Goal: Contribute content

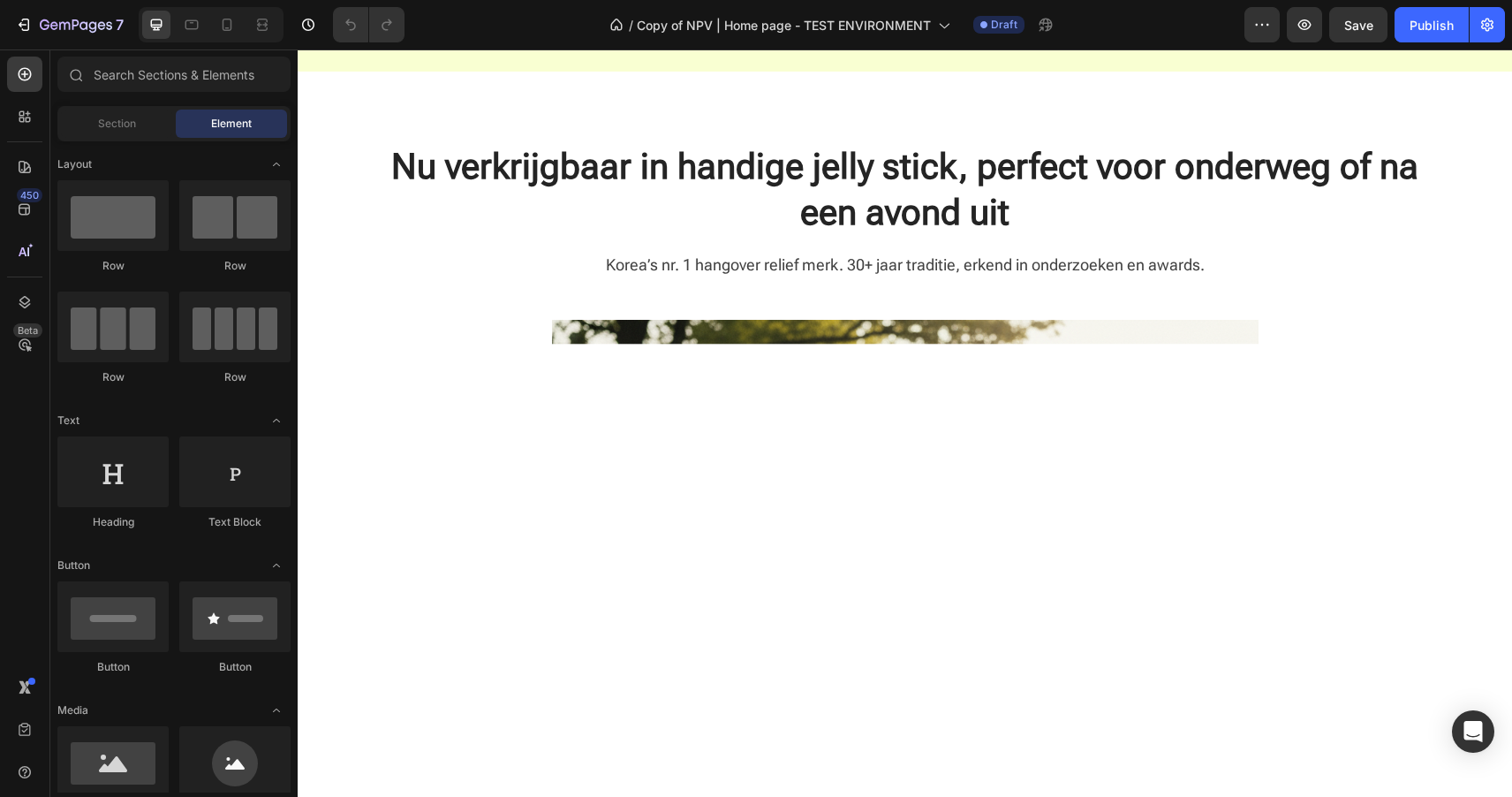
scroll to position [1154, 0]
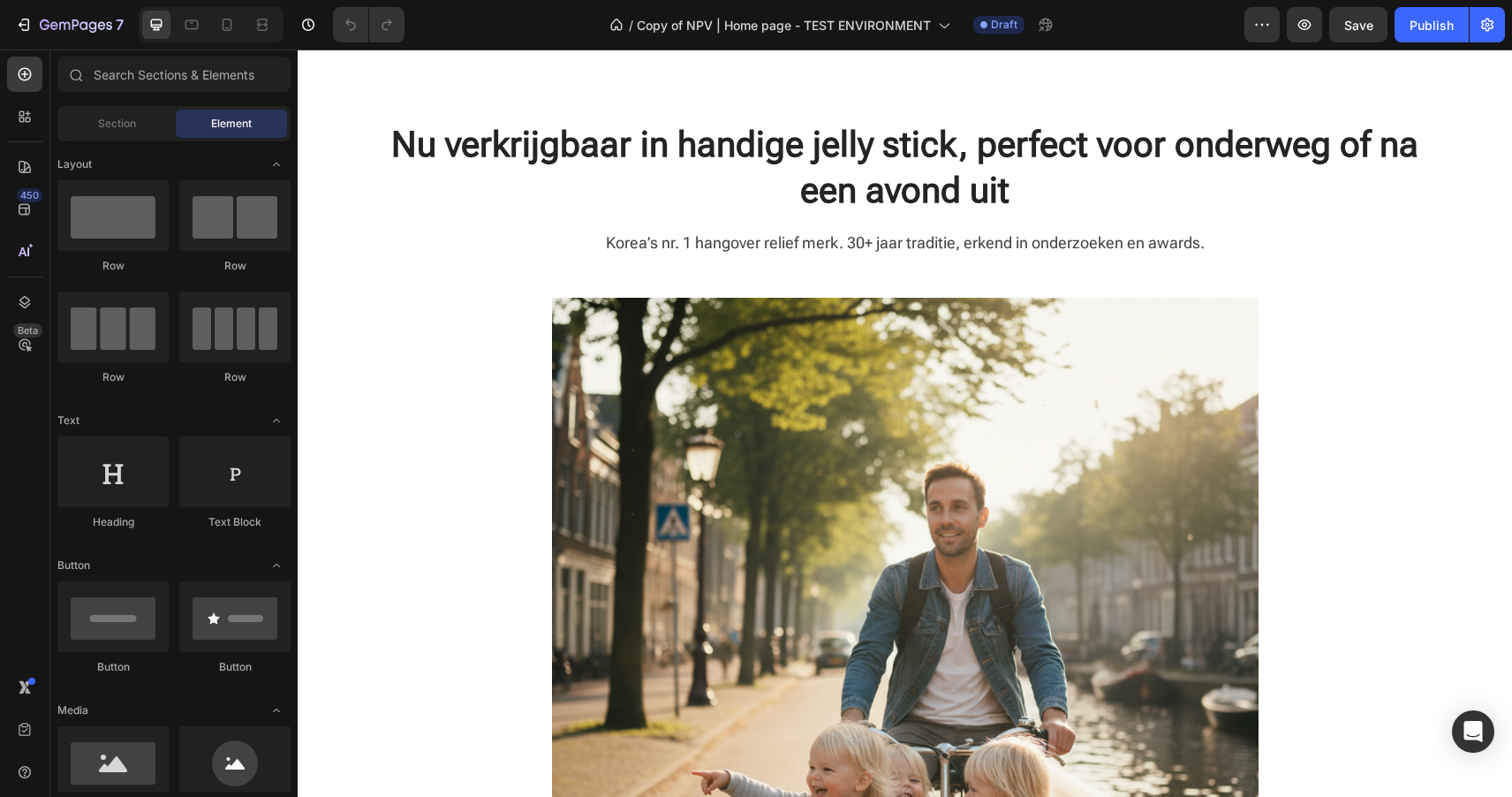
click at [838, 460] on img at bounding box center [905, 650] width 707 height 707
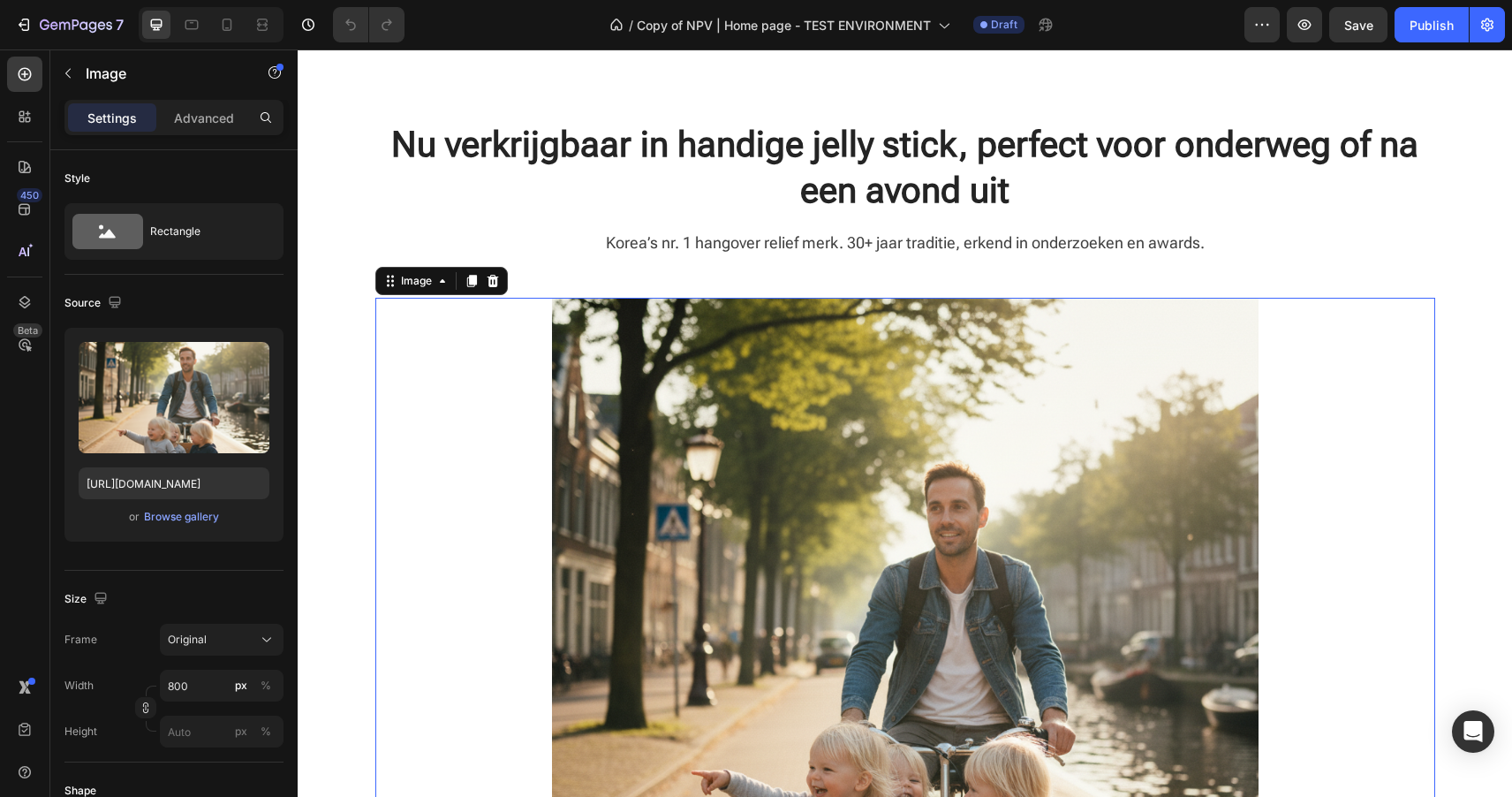
click at [341, 318] on div "Nu verkrijgbaar in handige jelly stick, perfect voor onderweg of na een avond u…" at bounding box center [904, 650] width 1188 height 1060
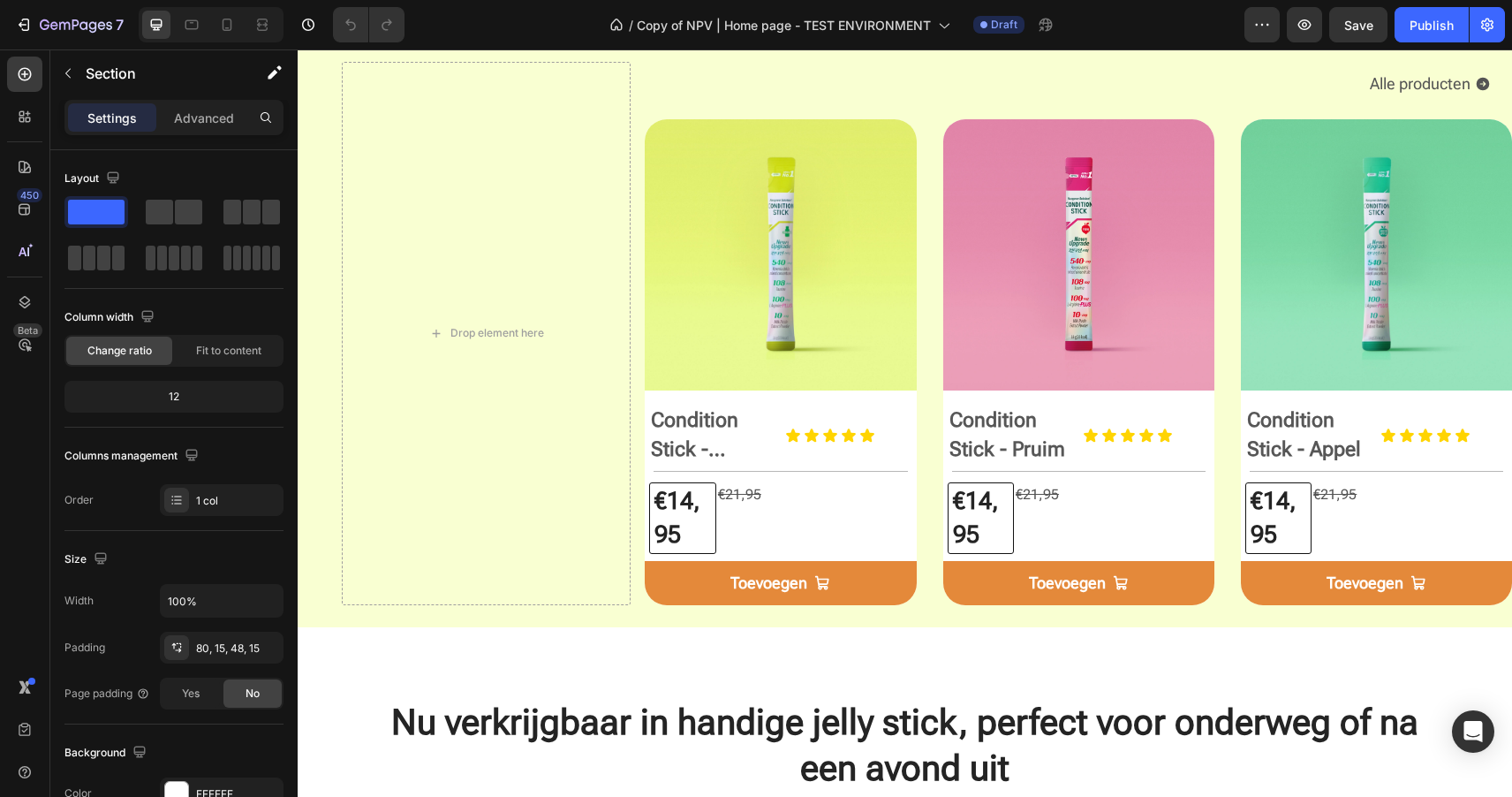
scroll to position [545, 0]
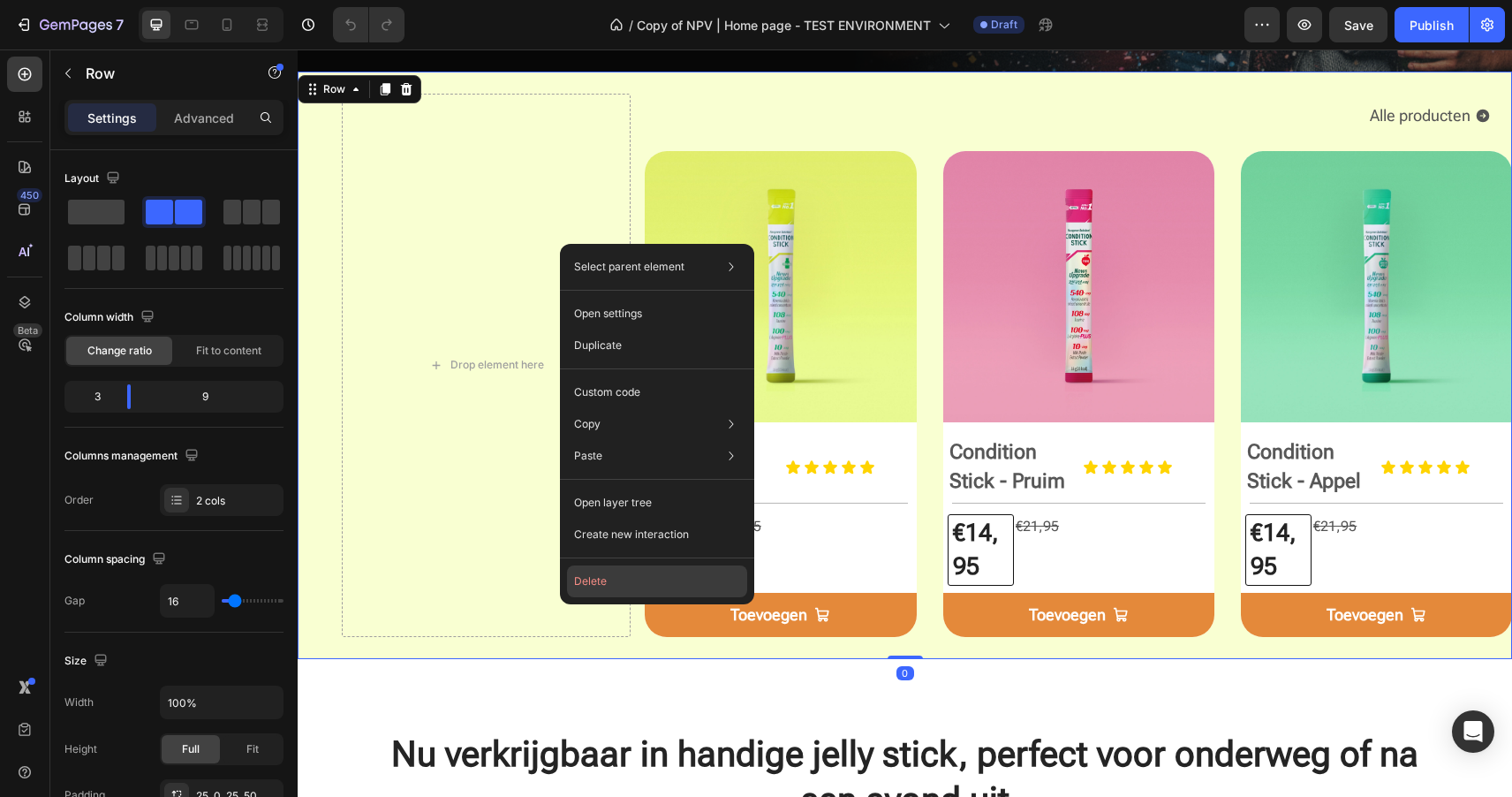
click at [591, 581] on button "Delete" at bounding box center [657, 581] width 181 height 32
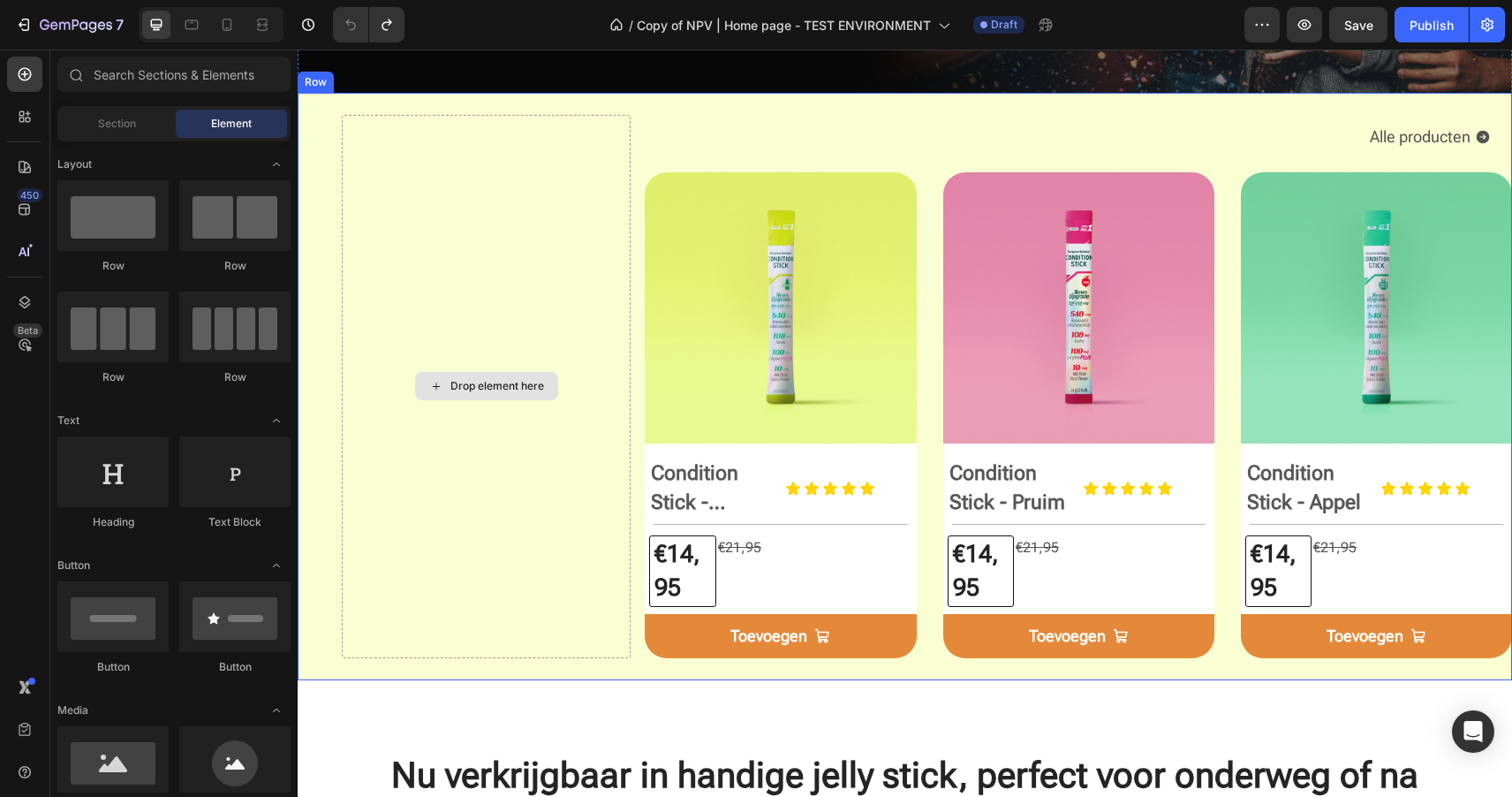
scroll to position [592, 0]
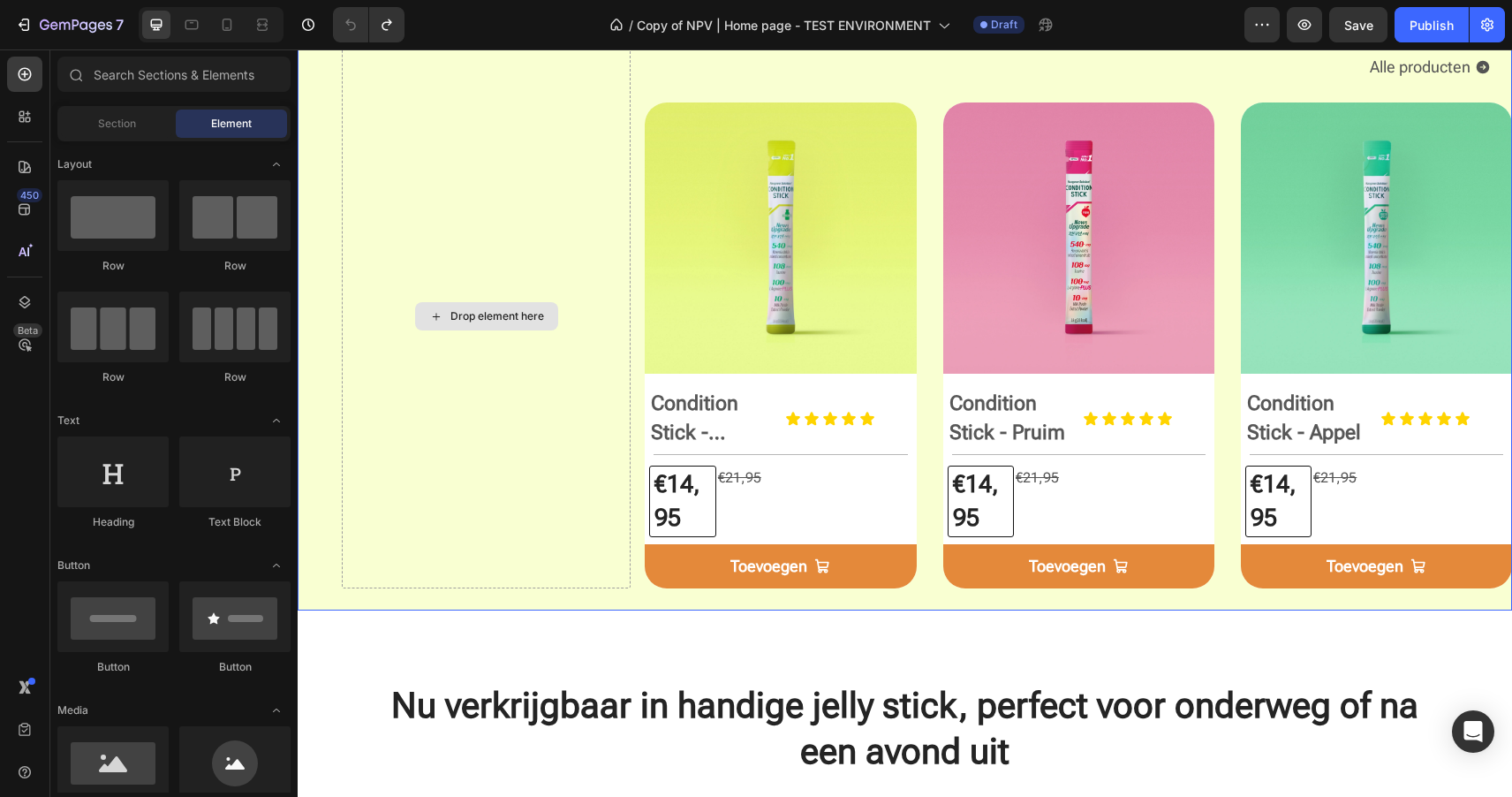
click at [484, 220] on div "Drop element here" at bounding box center [486, 317] width 288 height 544
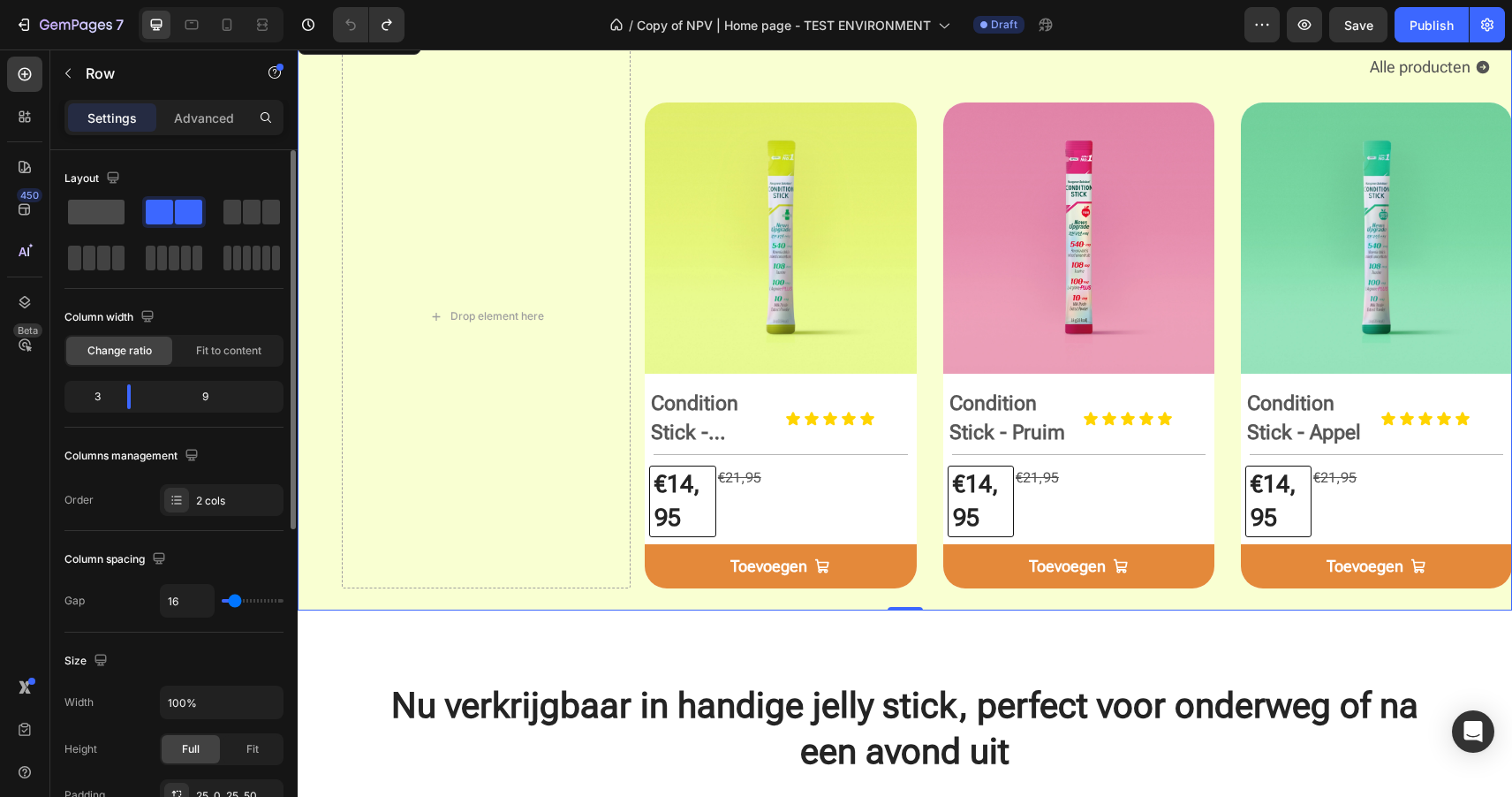
click at [82, 205] on span at bounding box center [96, 212] width 56 height 25
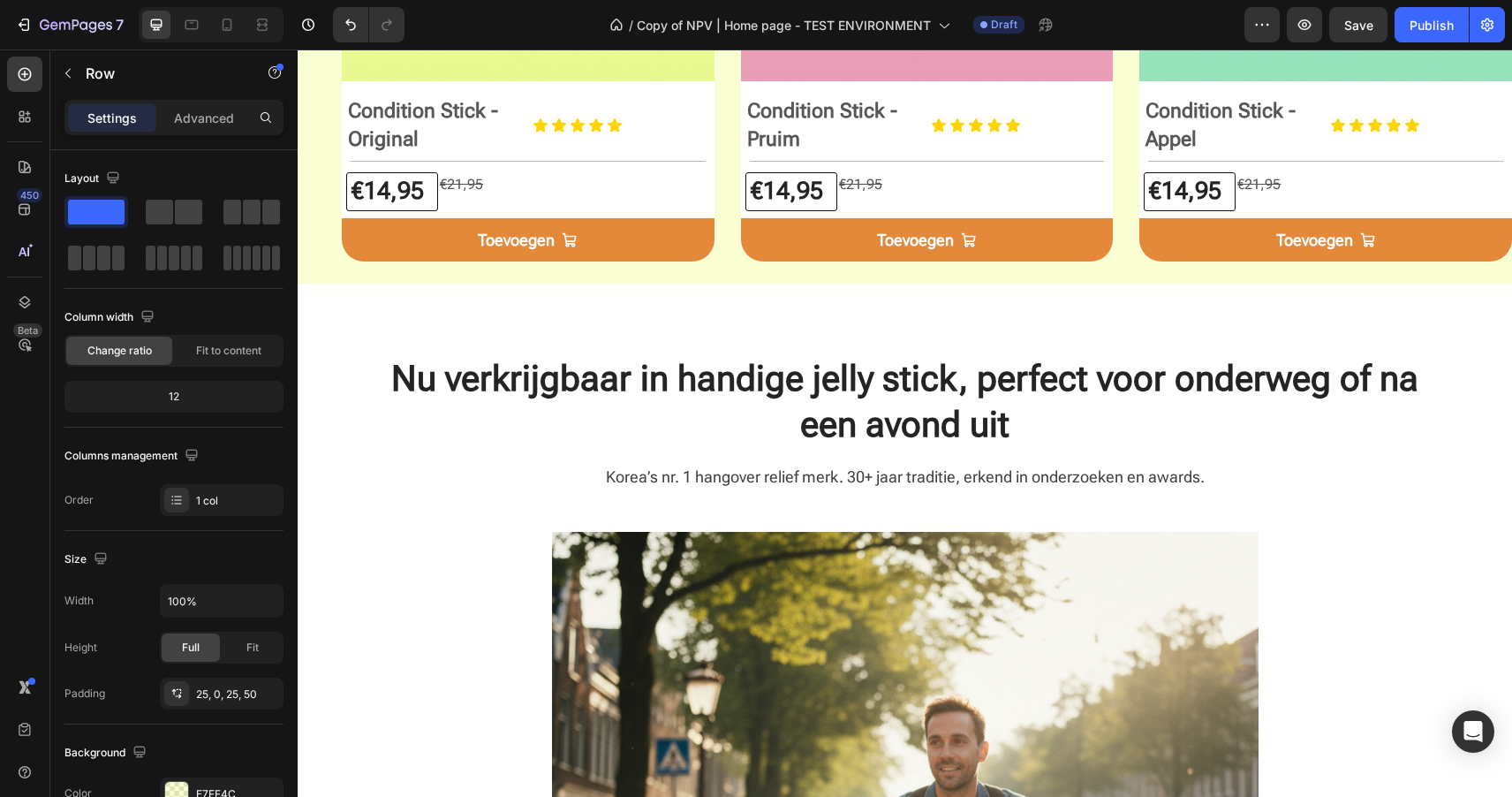
scroll to position [978, 0]
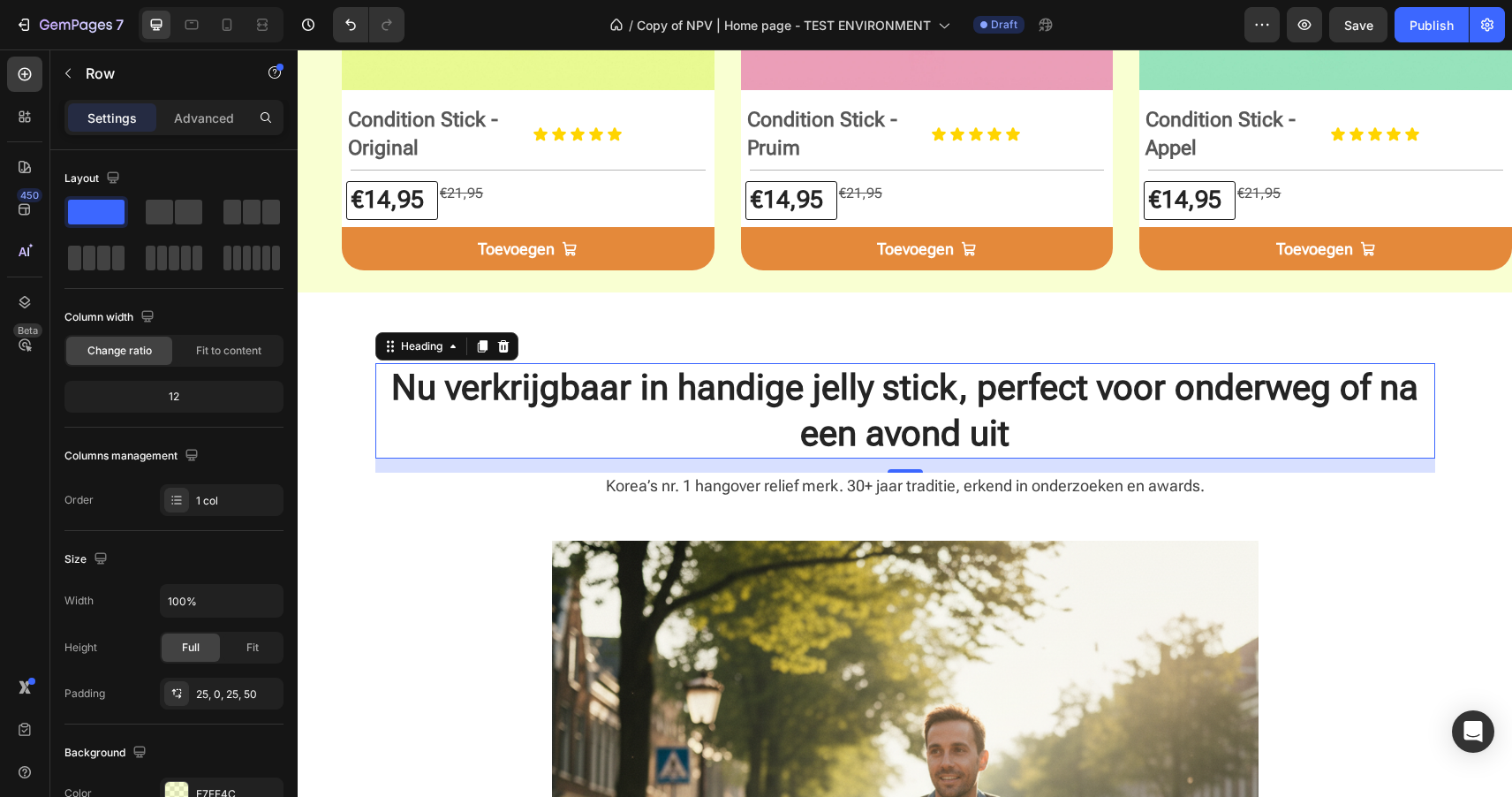
click at [895, 399] on strong "Nu verkrijgbaar in handige jelly stick, perfect voor onderweg of na een avond u…" at bounding box center [905, 410] width 1027 height 88
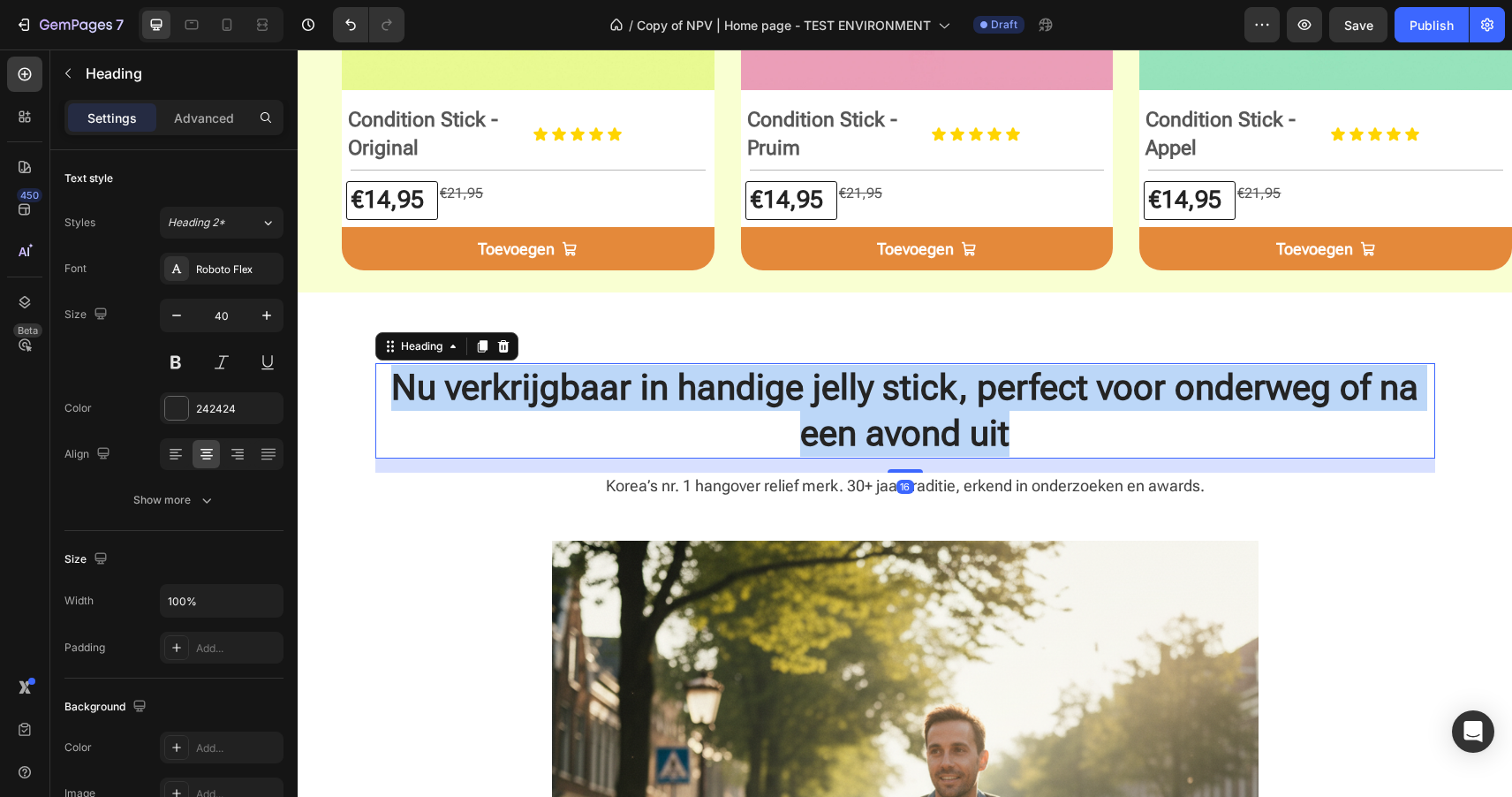
click at [895, 399] on strong "Nu verkrijgbaar in handige jelly stick, perfect voor onderweg of na een avond u…" at bounding box center [905, 410] width 1027 height 88
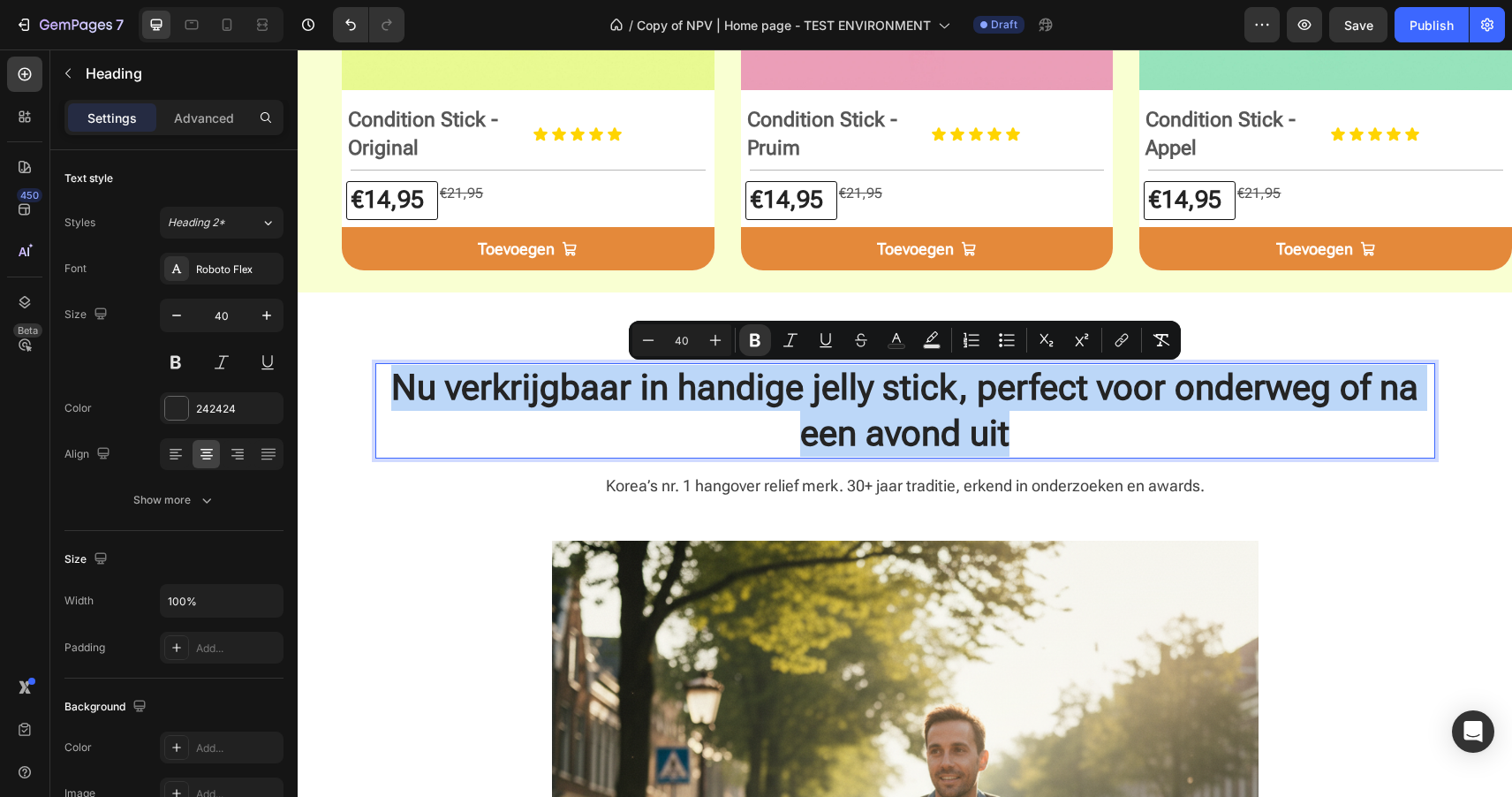
click at [911, 414] on strong "Nu verkrijgbaar in handige jelly stick, perfect voor onderweg of na een avond u…" at bounding box center [905, 410] width 1027 height 88
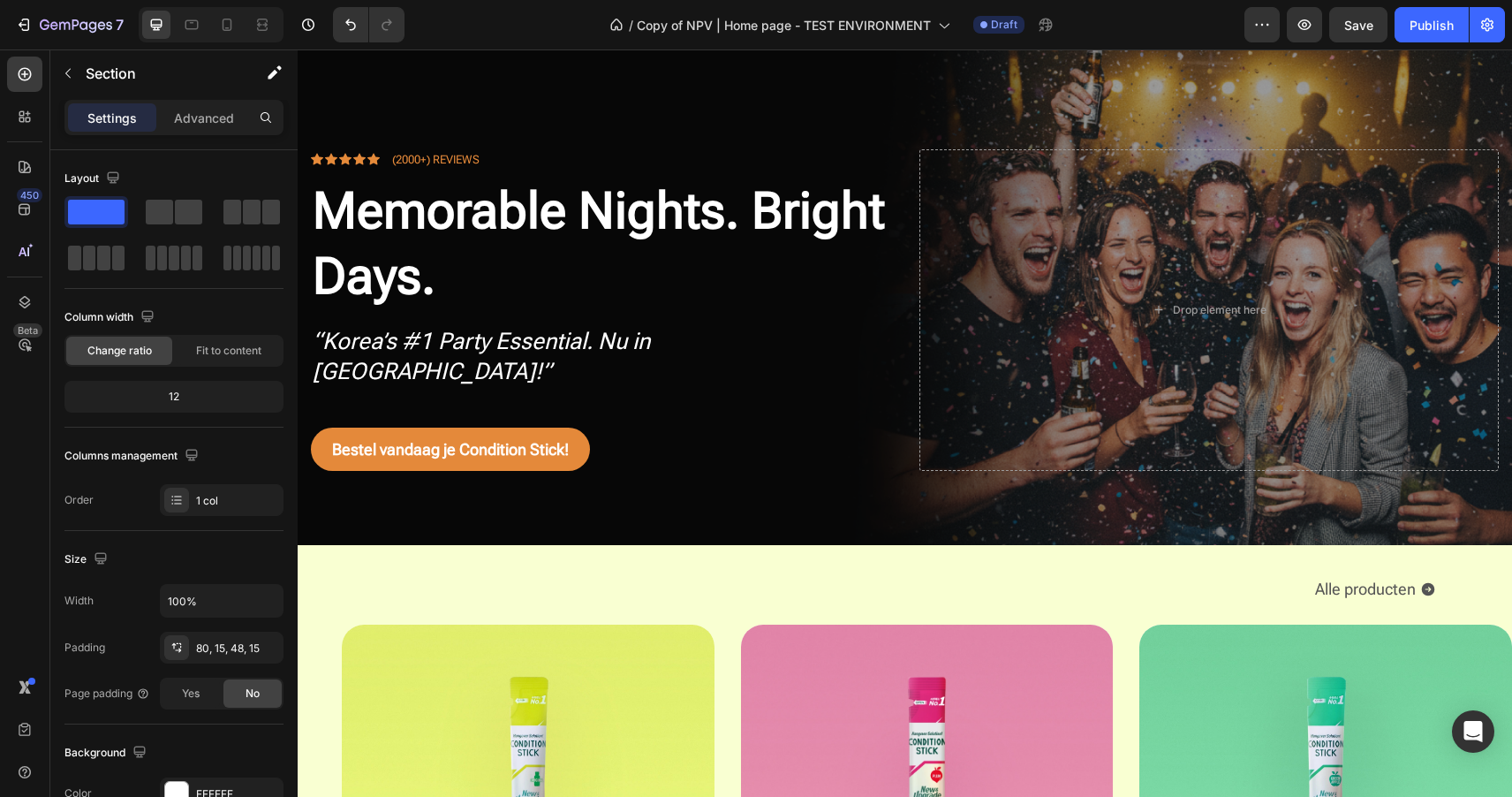
scroll to position [0, 0]
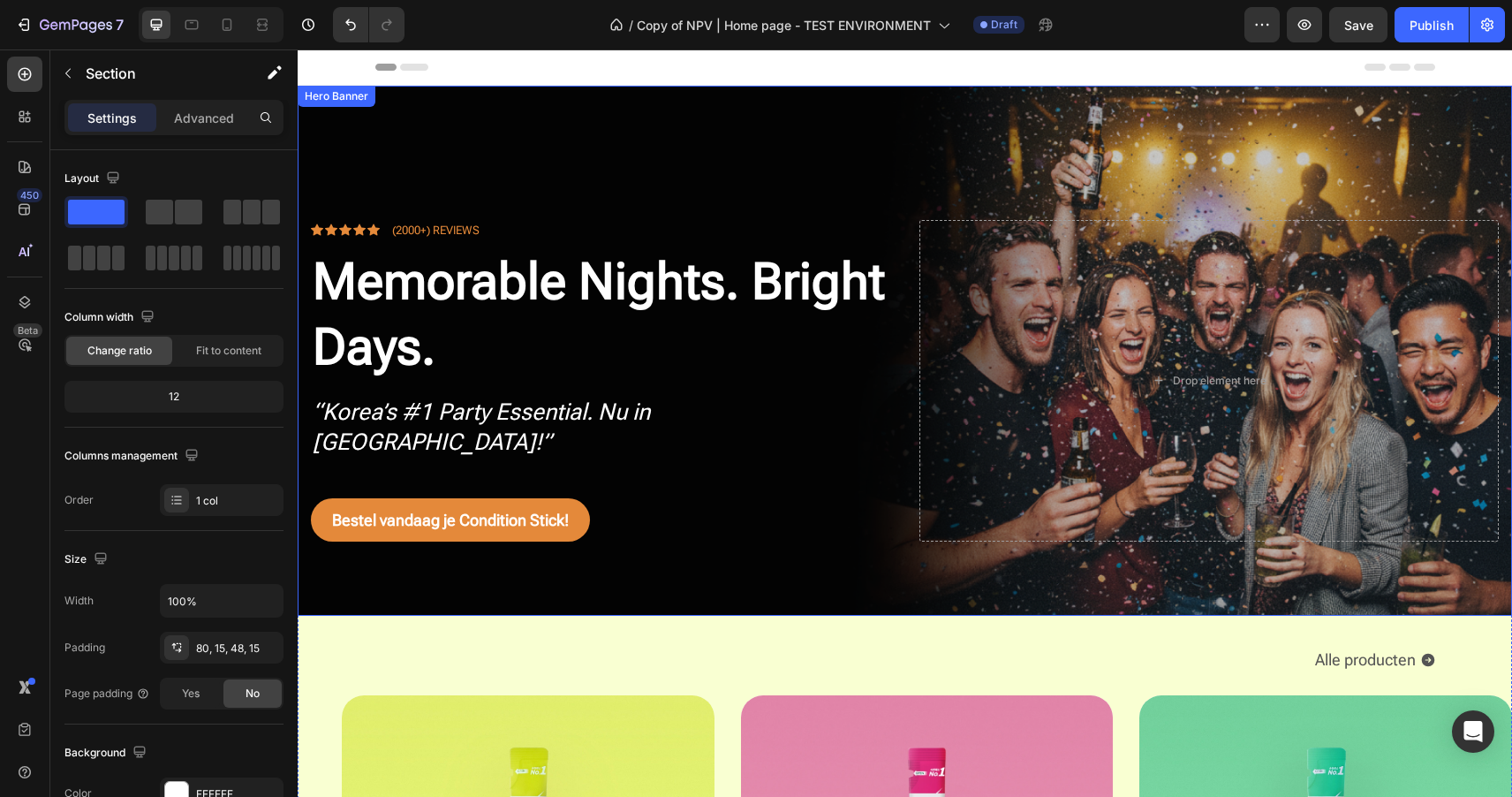
click at [627, 116] on div "Overlay" at bounding box center [905, 350] width 1214 height 530
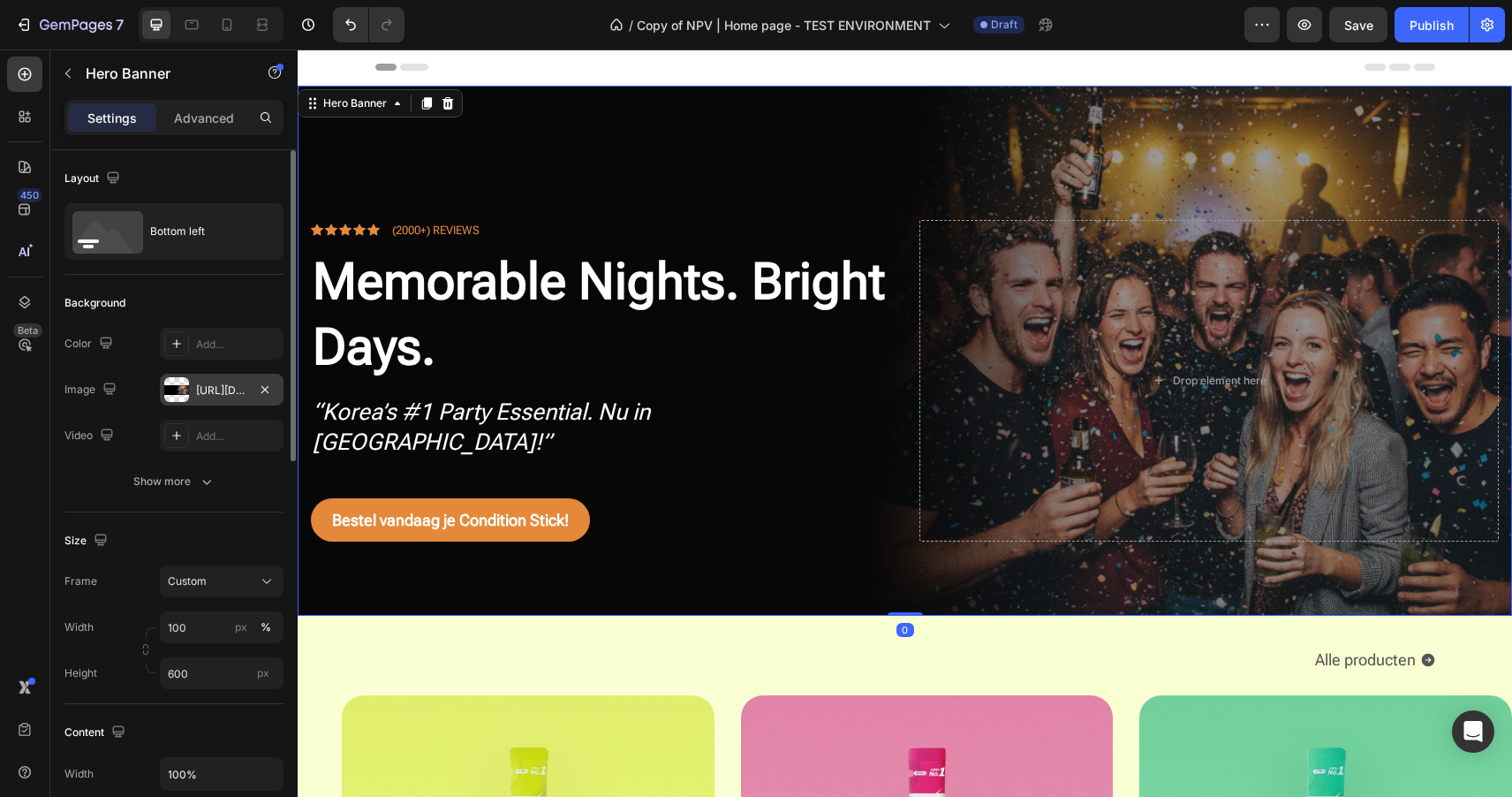
click at [229, 393] on div "[URL][DOMAIN_NAME]" at bounding box center [222, 390] width 52 height 16
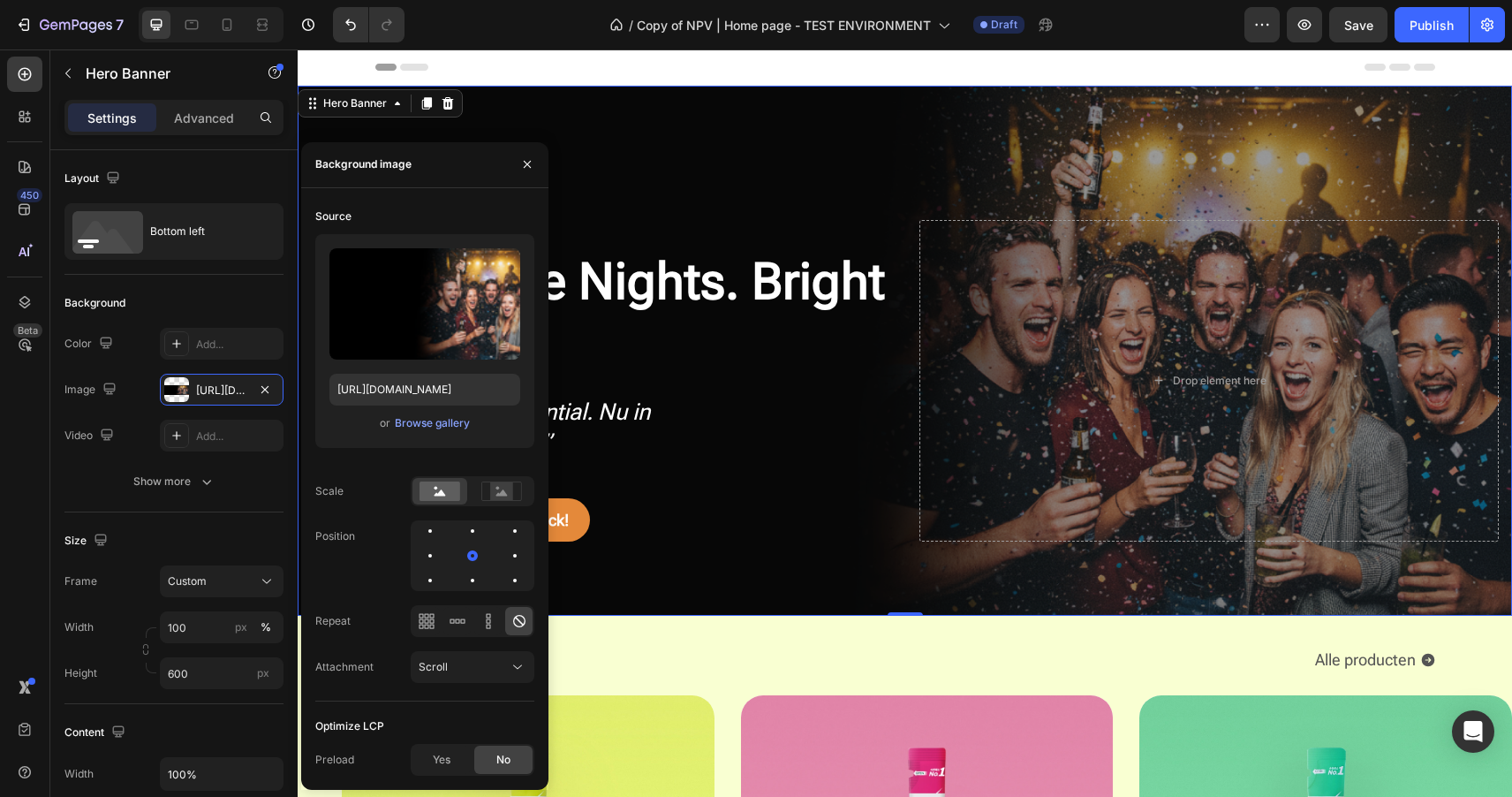
click at [430, 432] on div "or Browse gallery" at bounding box center [425, 423] width 191 height 21
click at [431, 425] on div "Browse gallery" at bounding box center [432, 423] width 75 height 16
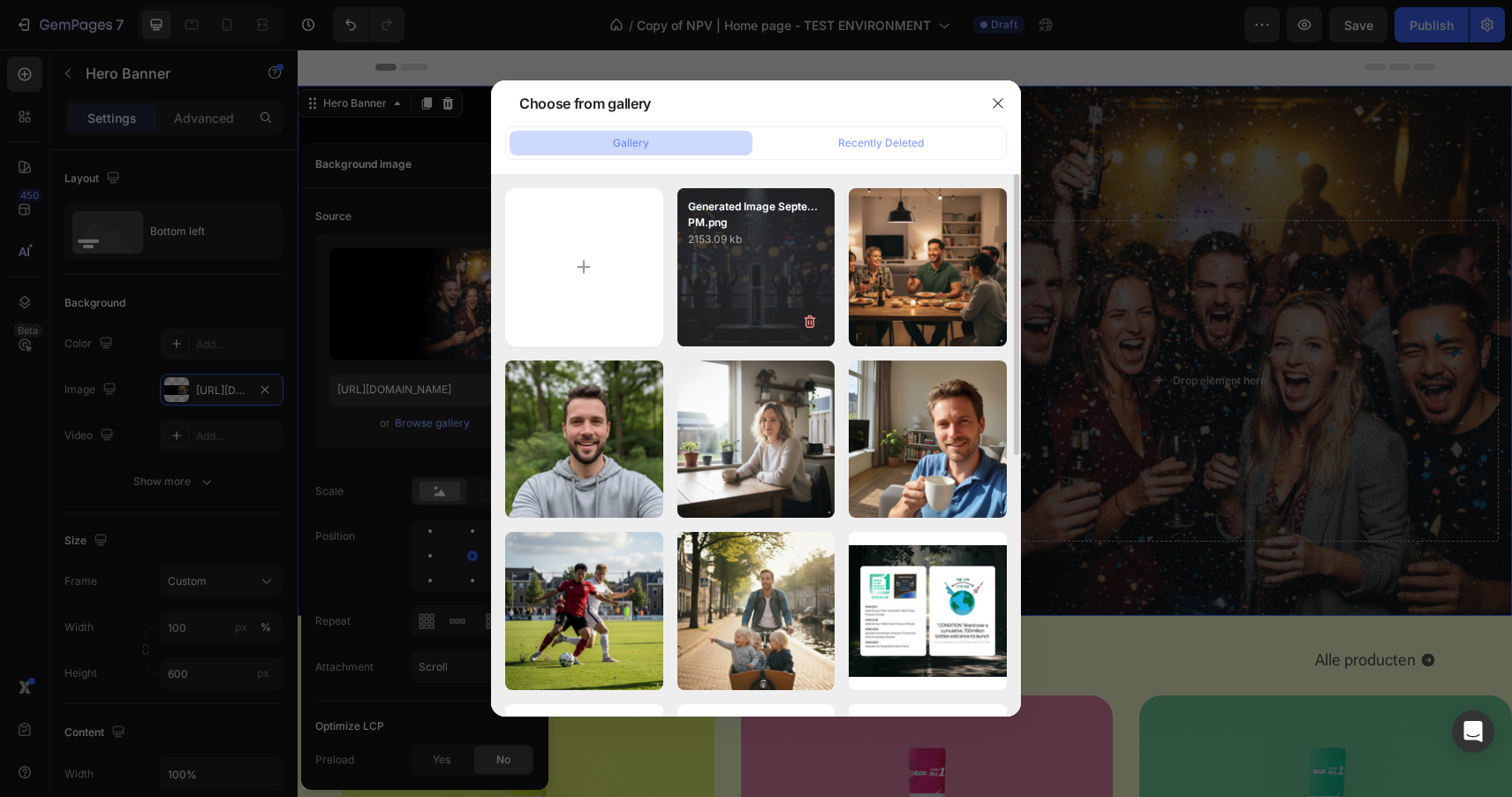
click at [740, 268] on div "Generated Image Septe...PM.png 2153.09 kb" at bounding box center [756, 267] width 158 height 158
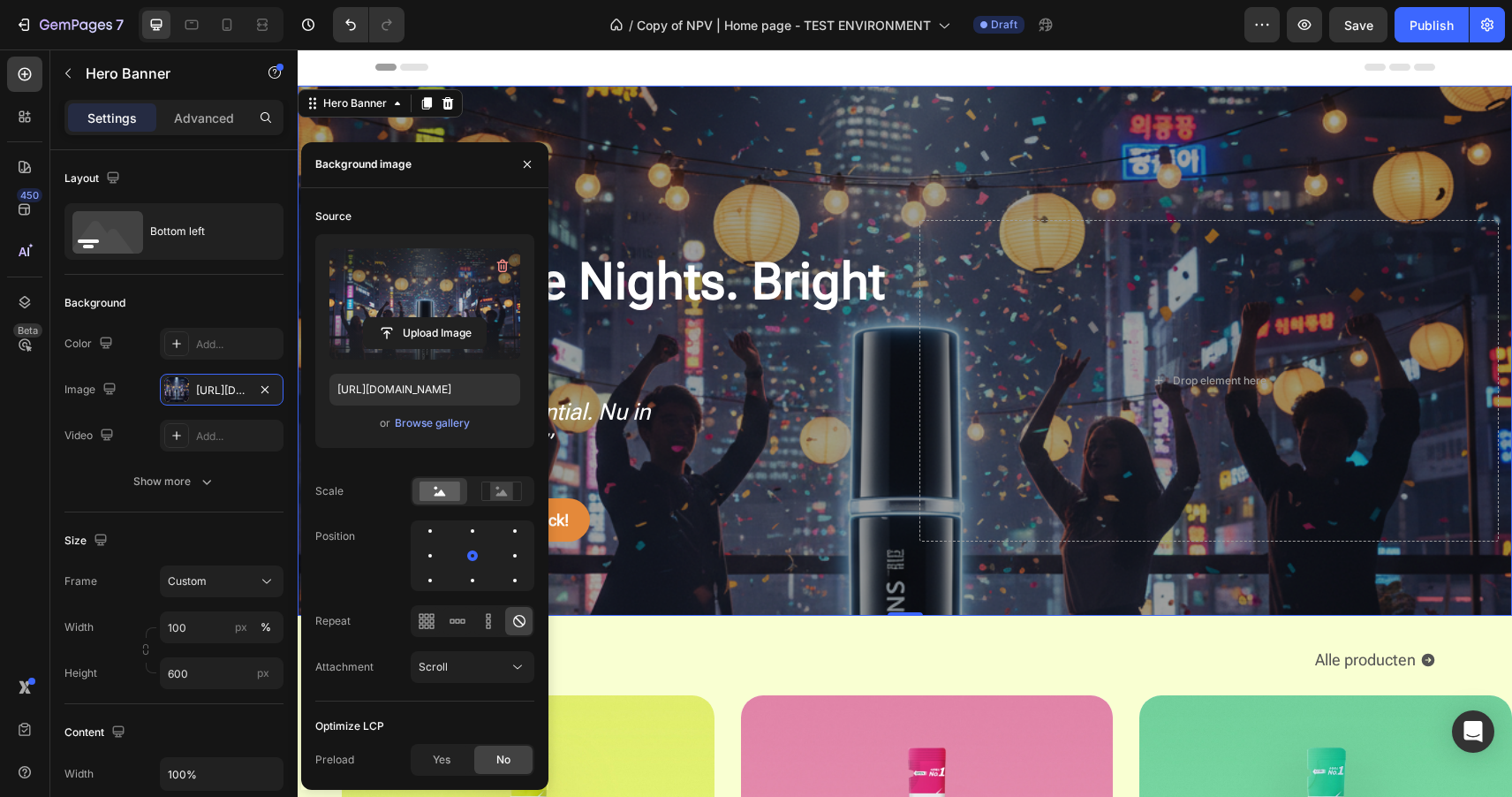
click at [424, 279] on label at bounding box center [425, 303] width 191 height 111
click at [424, 318] on input "file" at bounding box center [425, 333] width 122 height 30
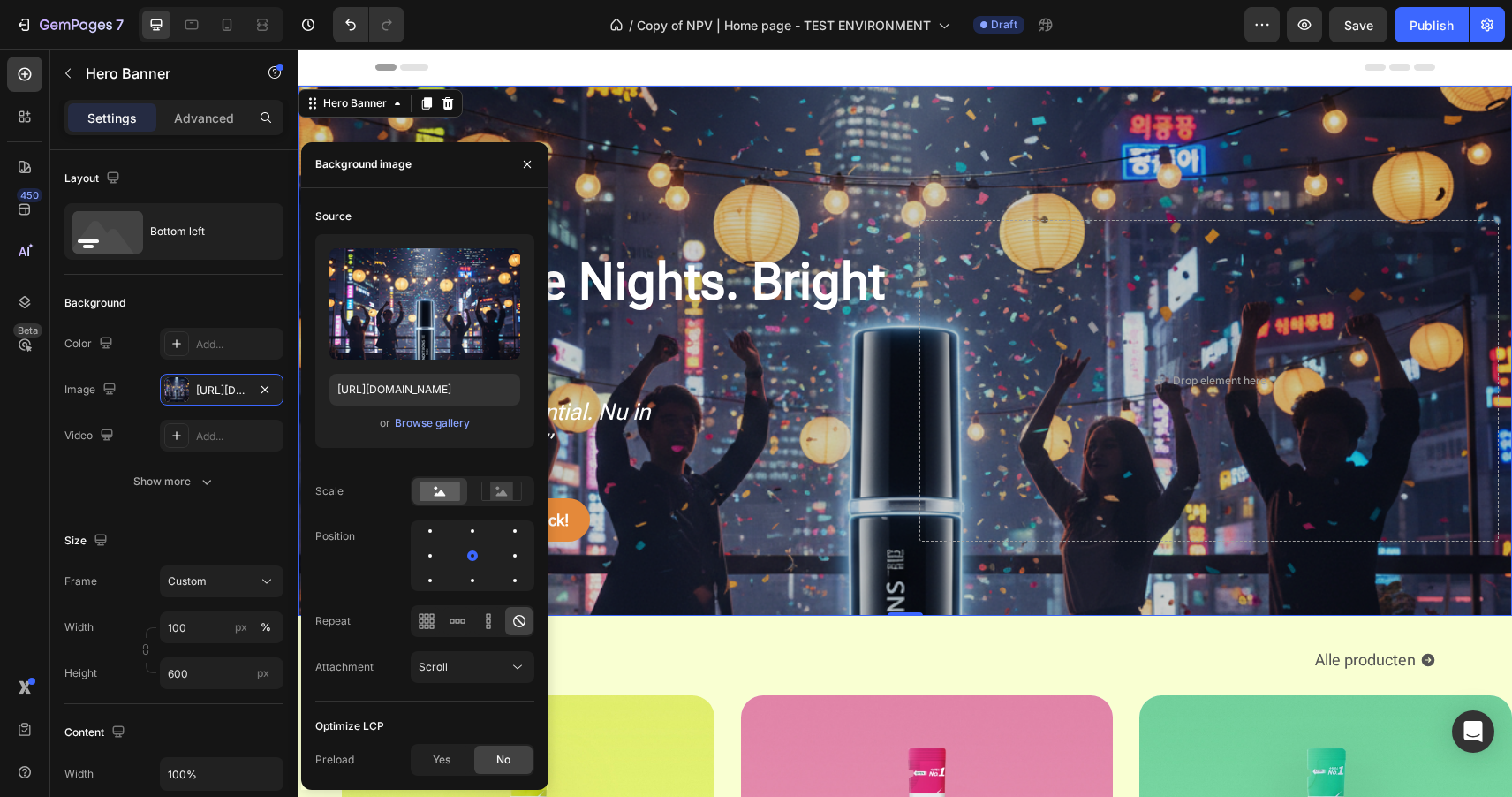
click at [804, 152] on div "Overlay" at bounding box center [905, 350] width 1214 height 530
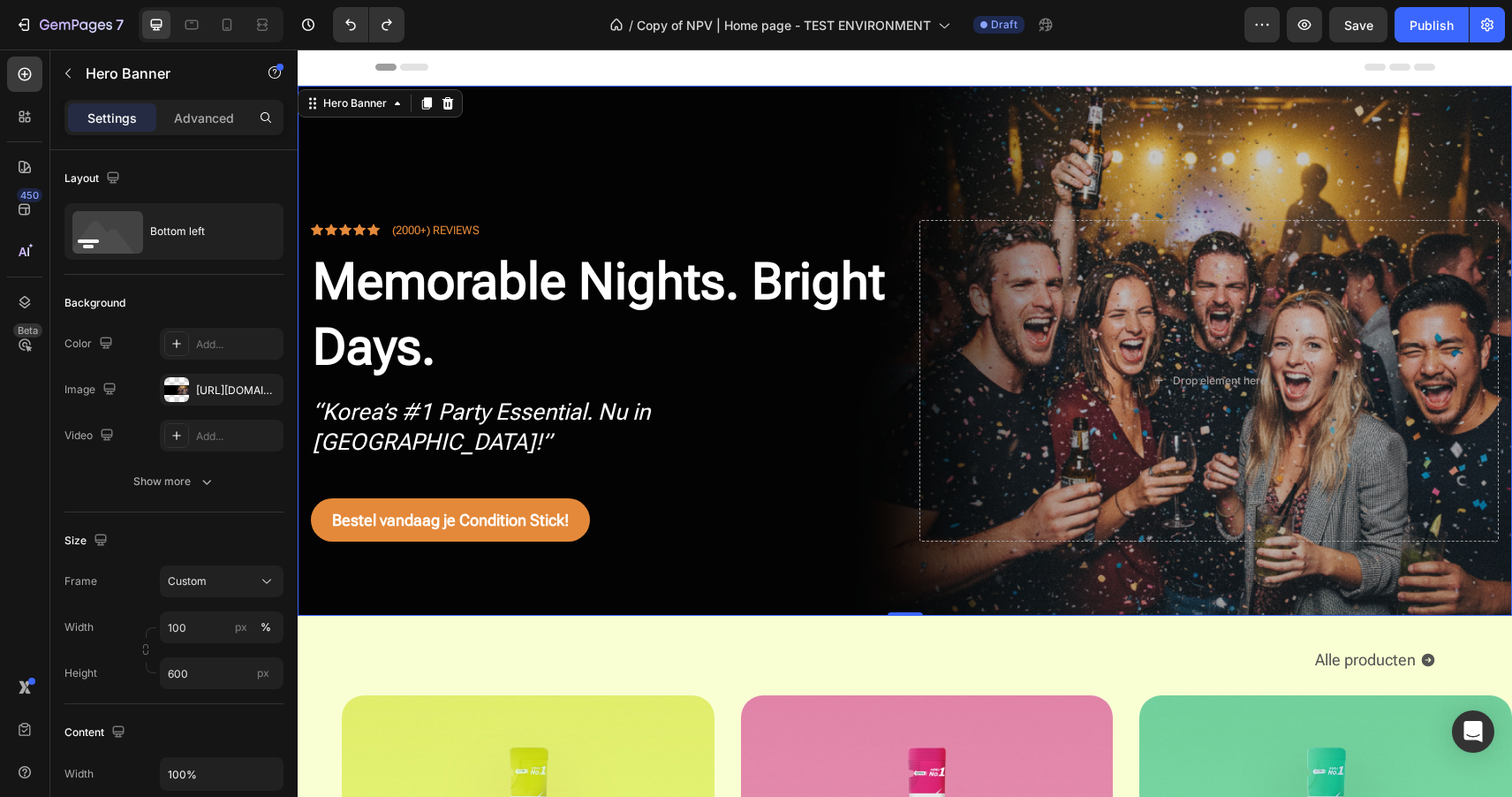
click at [629, 173] on div "Overlay" at bounding box center [905, 350] width 1214 height 530
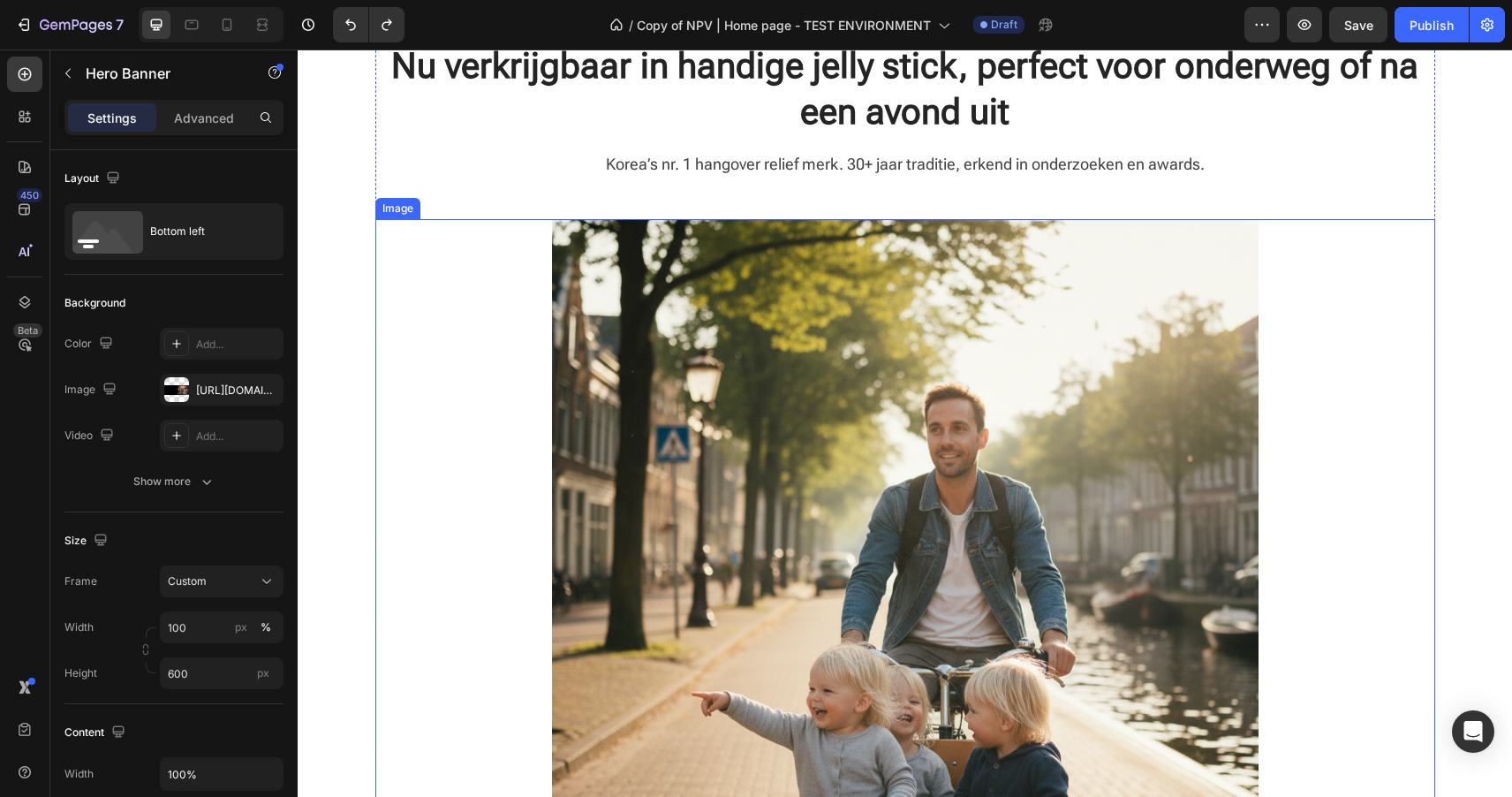
scroll to position [1064, 0]
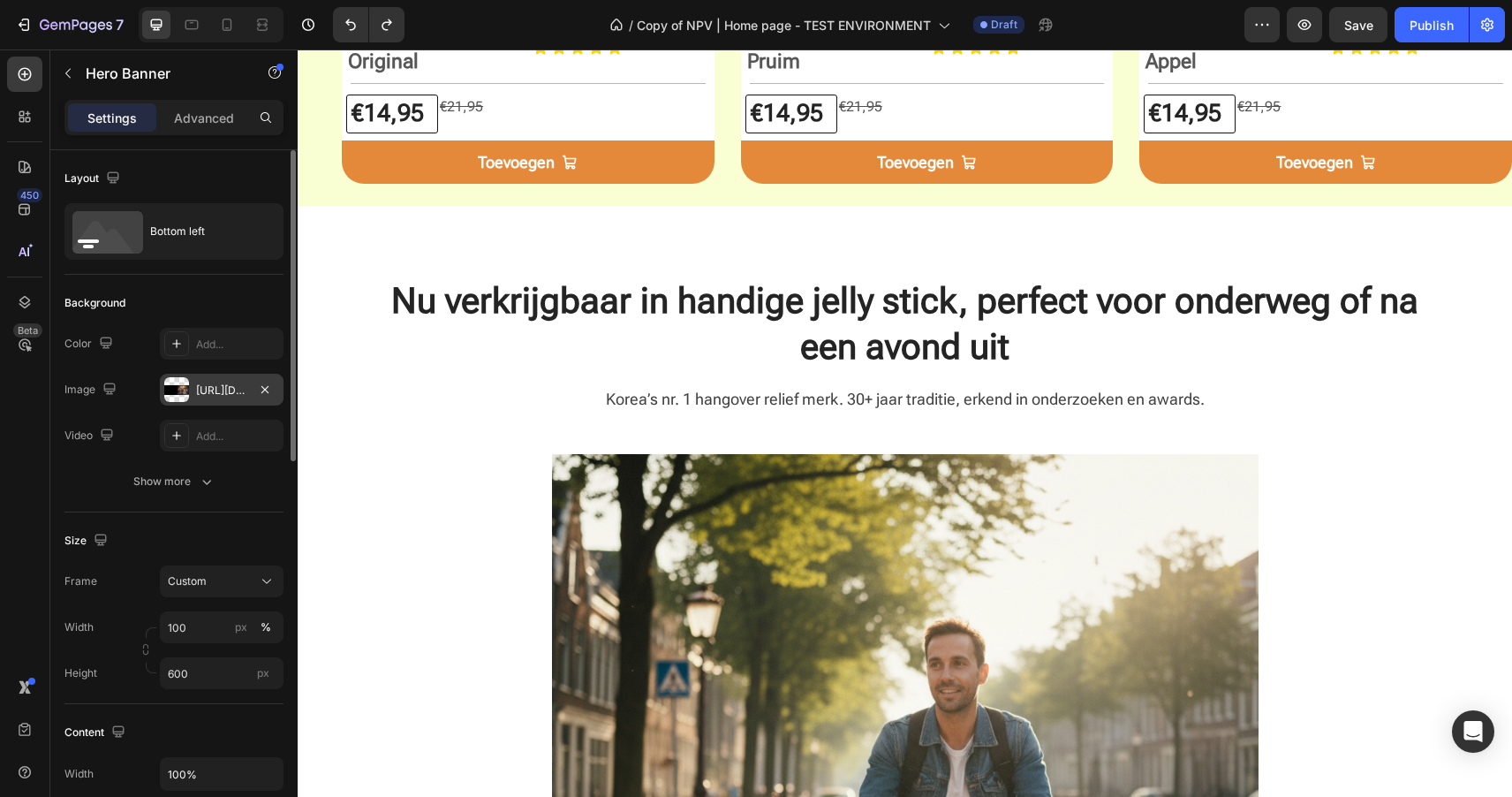
click at [197, 390] on div "[URL][DOMAIN_NAME]" at bounding box center [222, 390] width 52 height 16
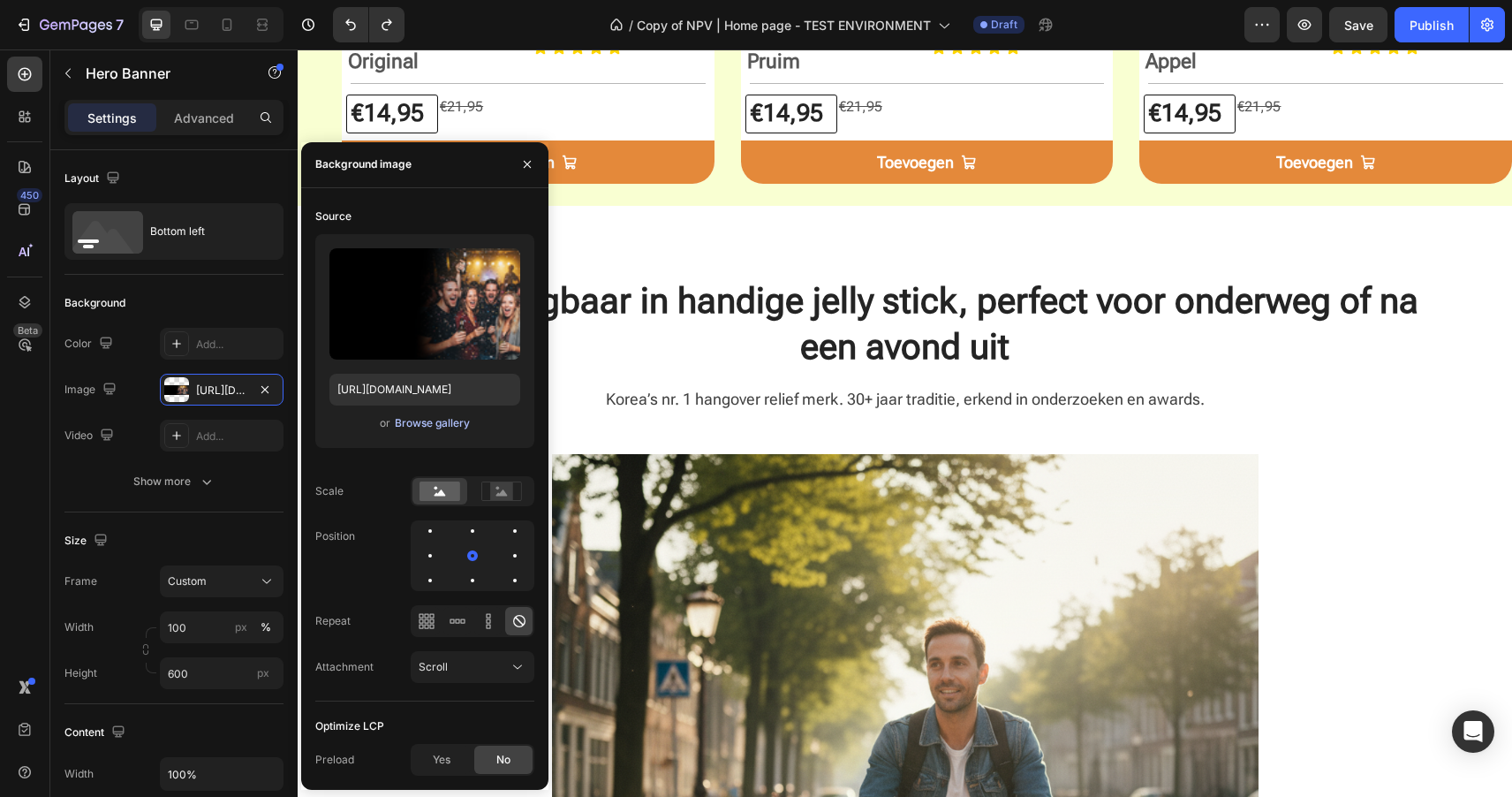
click at [415, 425] on div "Browse gallery" at bounding box center [432, 423] width 75 height 16
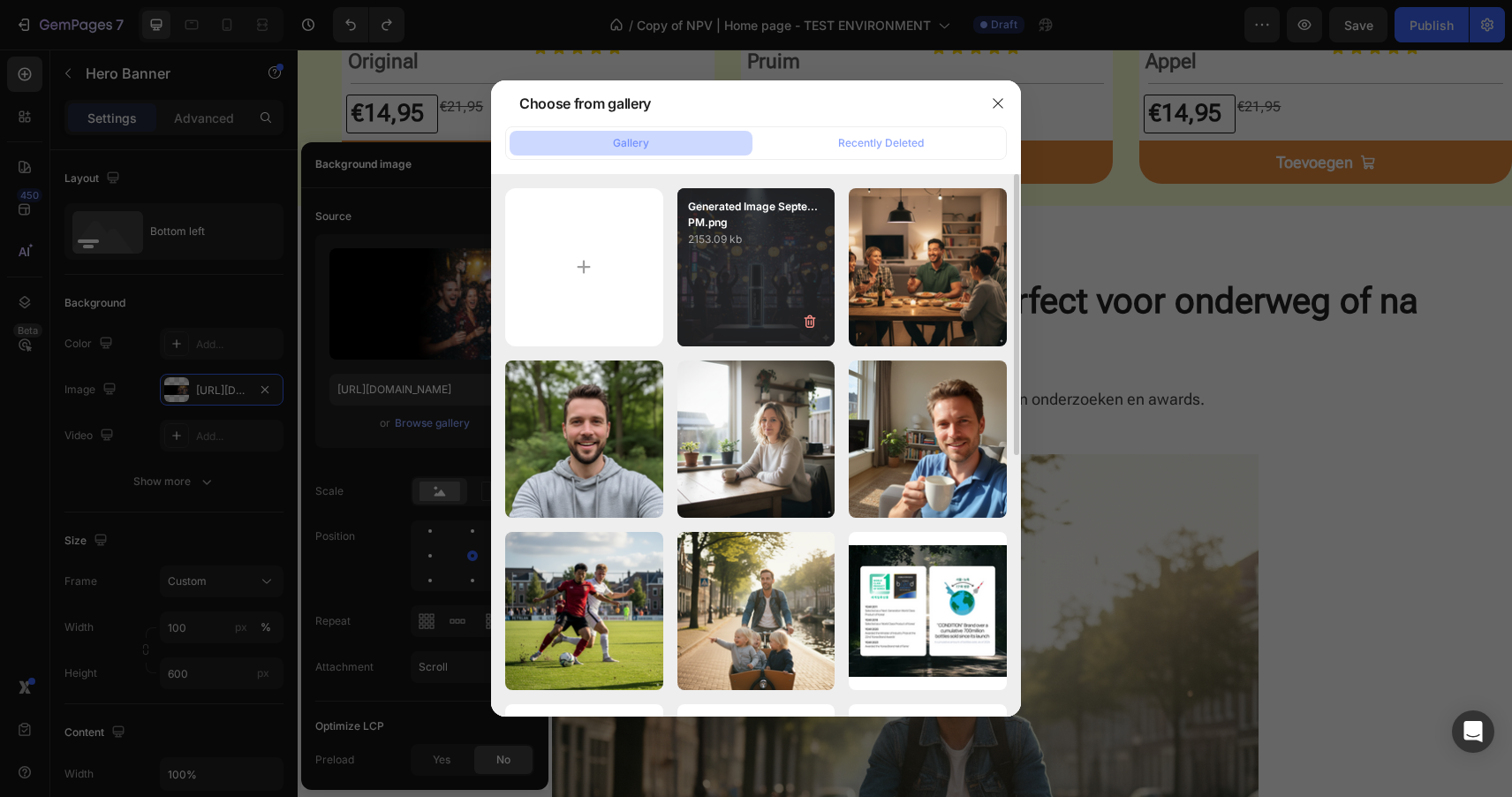
click at [737, 262] on div "Generated Image Septe...PM.png 2153.09 kb" at bounding box center [756, 267] width 158 height 158
type input "[URL][DOMAIN_NAME]"
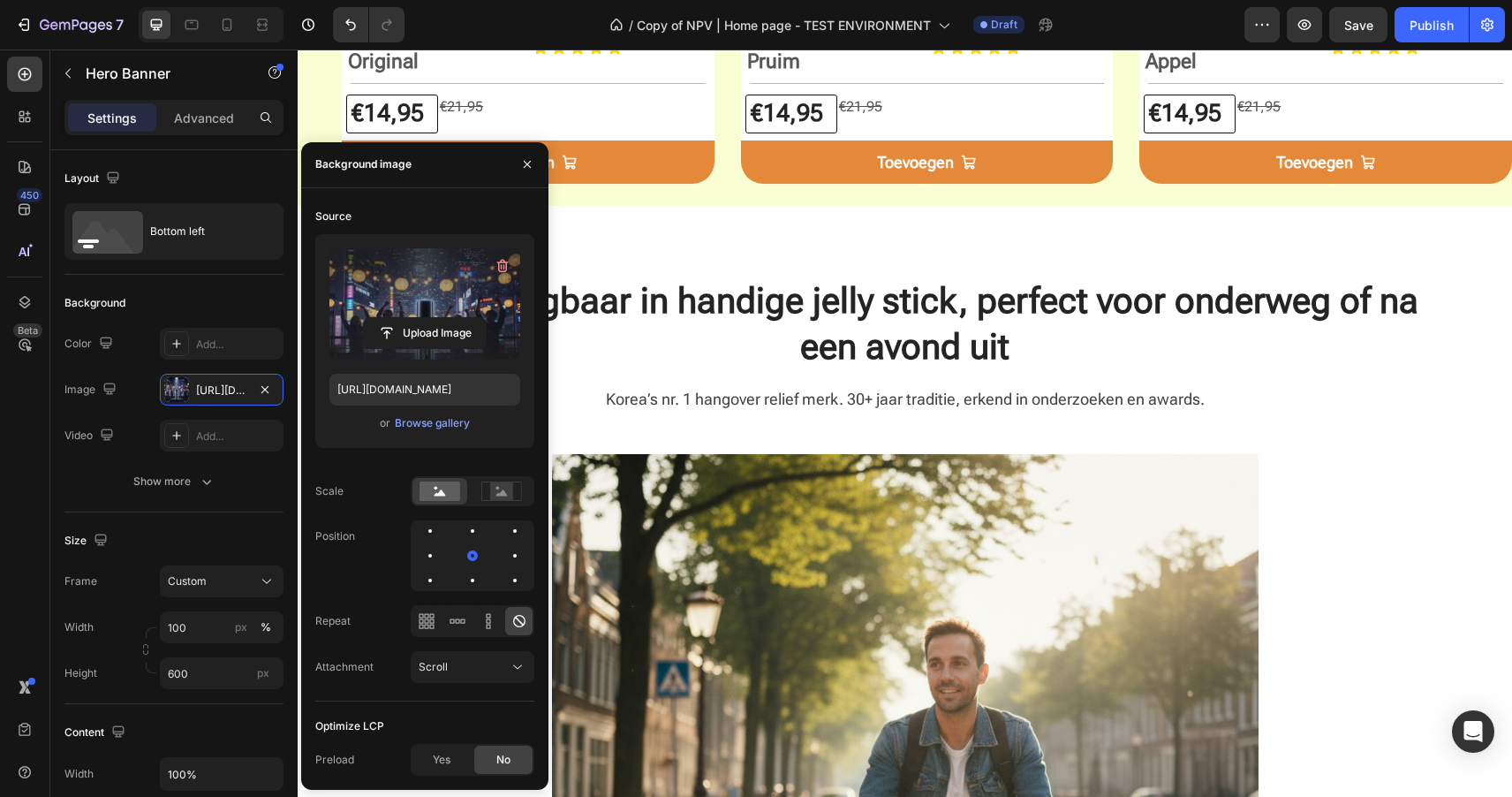
click at [416, 299] on label at bounding box center [425, 303] width 191 height 111
click at [416, 318] on input "file" at bounding box center [425, 333] width 122 height 30
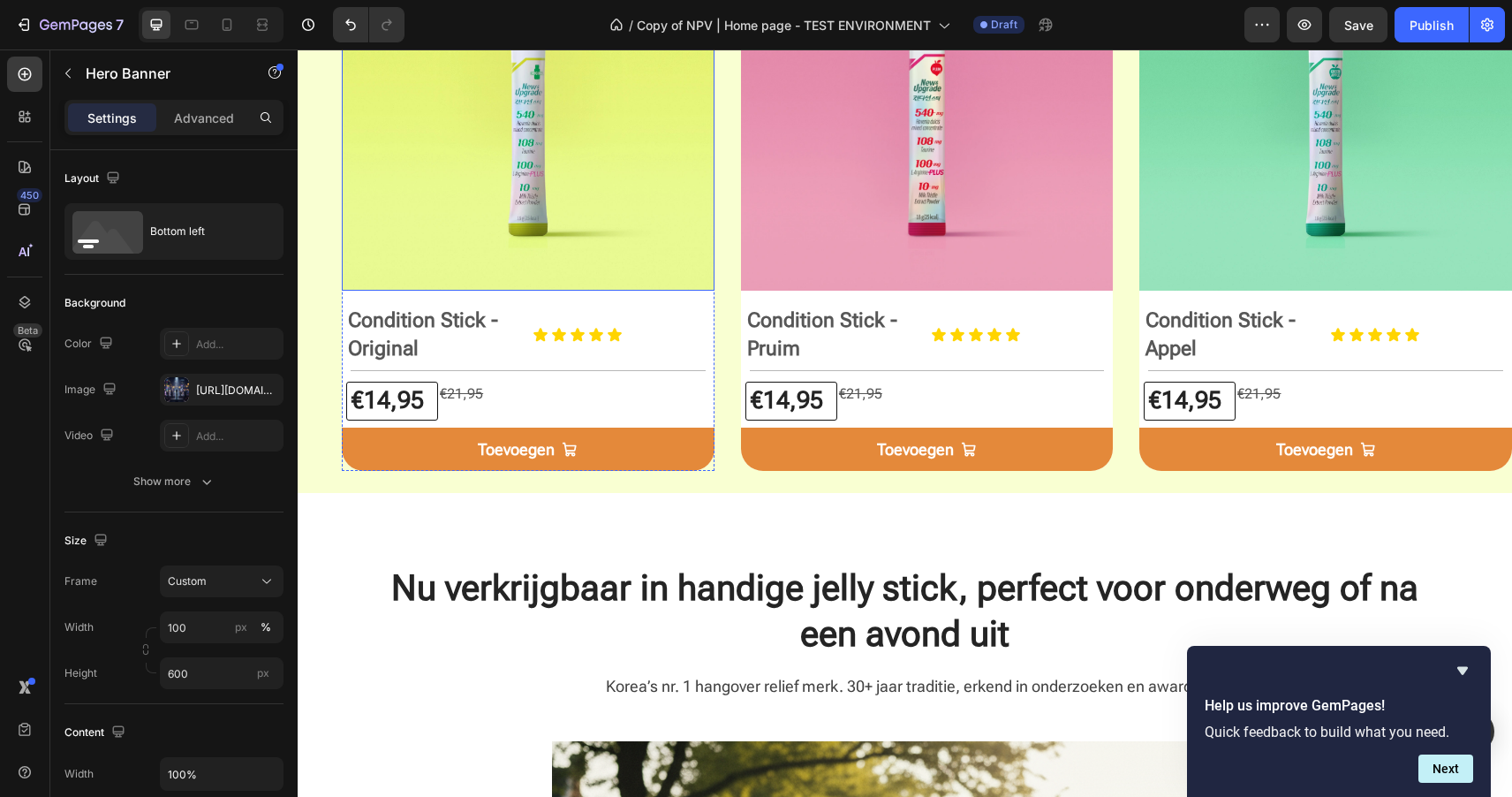
scroll to position [776, 0]
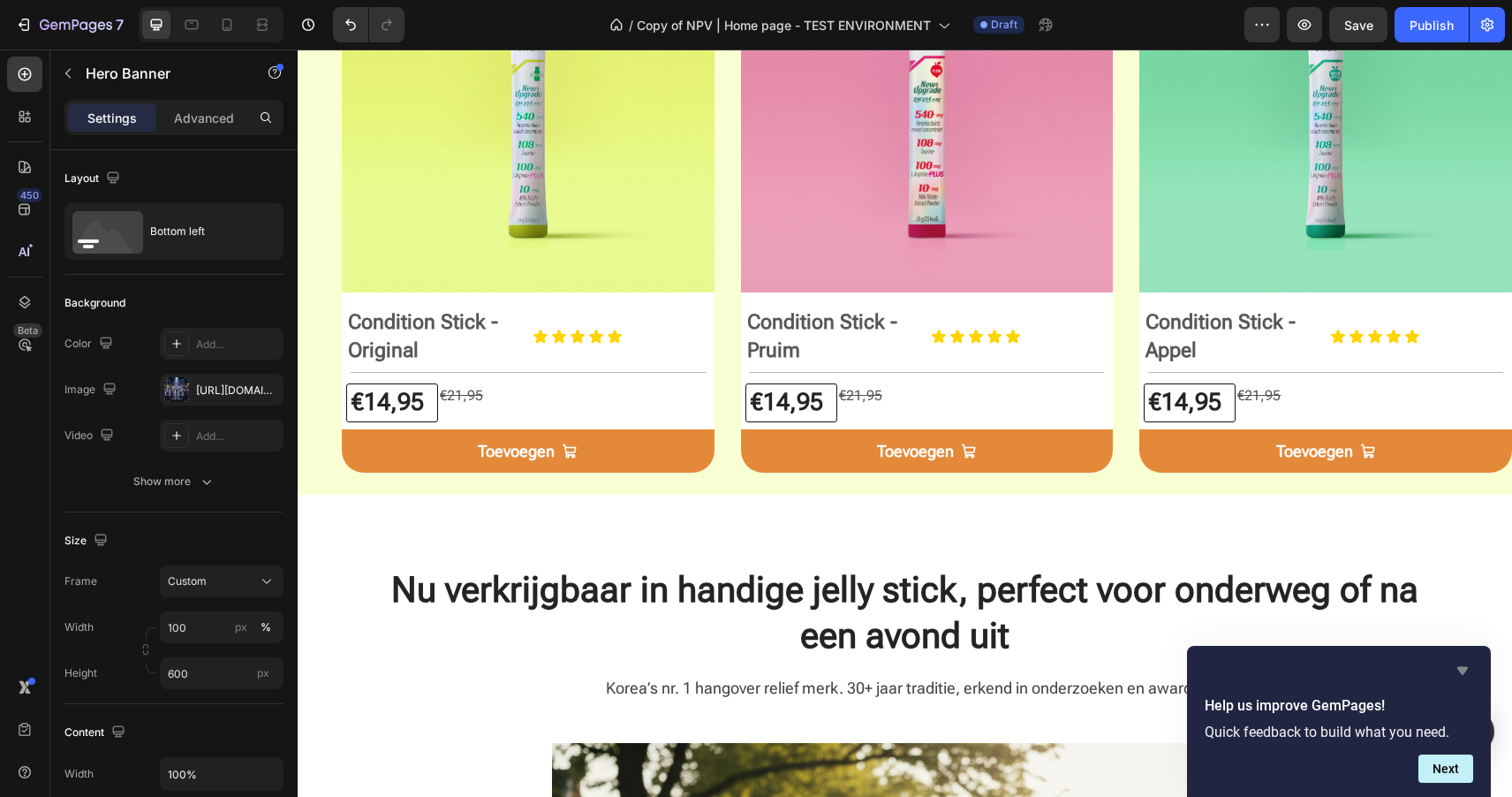
click at [1463, 678] on icon "Hide survey" at bounding box center [1462, 670] width 21 height 21
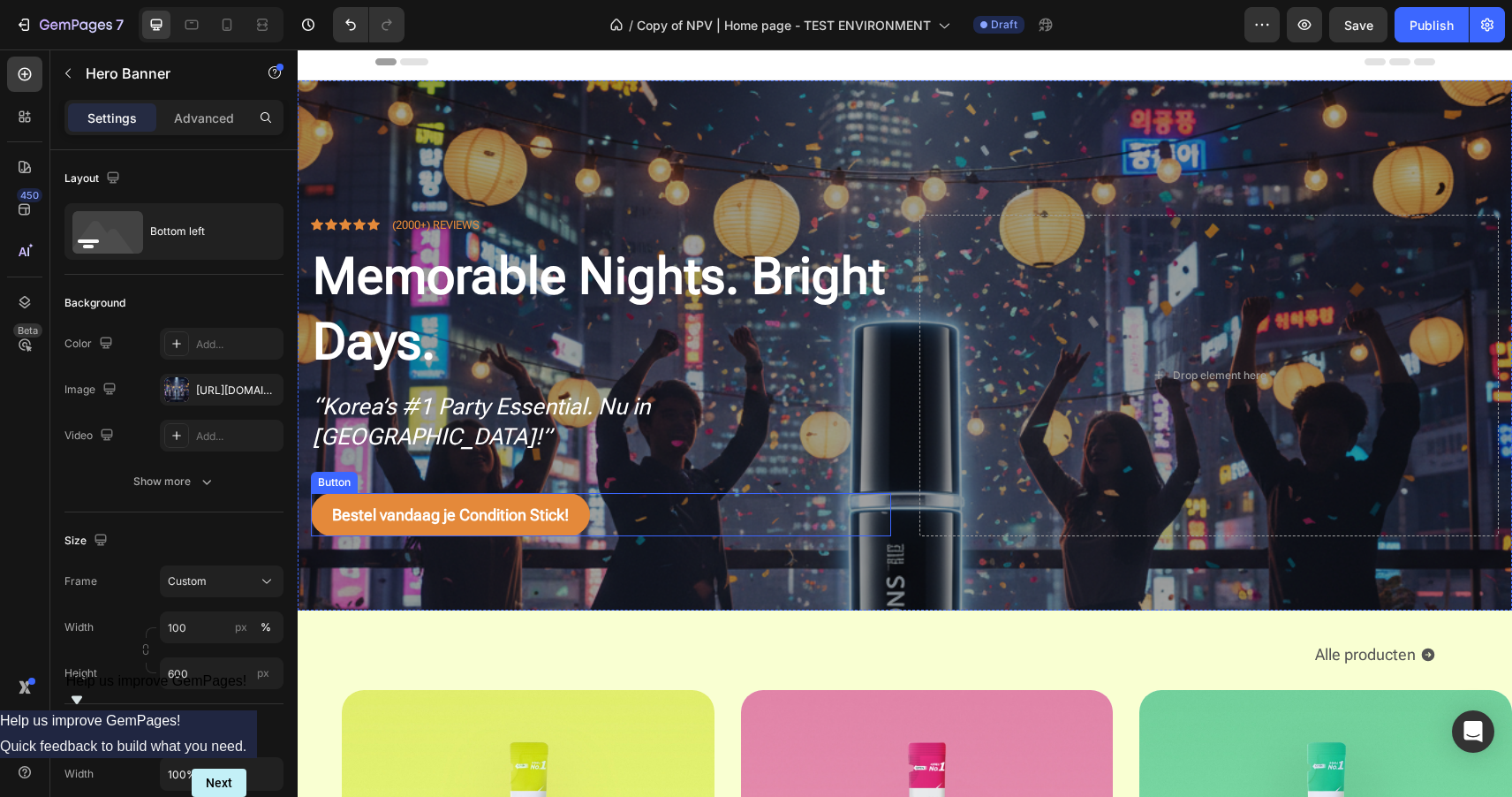
scroll to position [0, 0]
